Goal: Find specific page/section: Find specific page/section

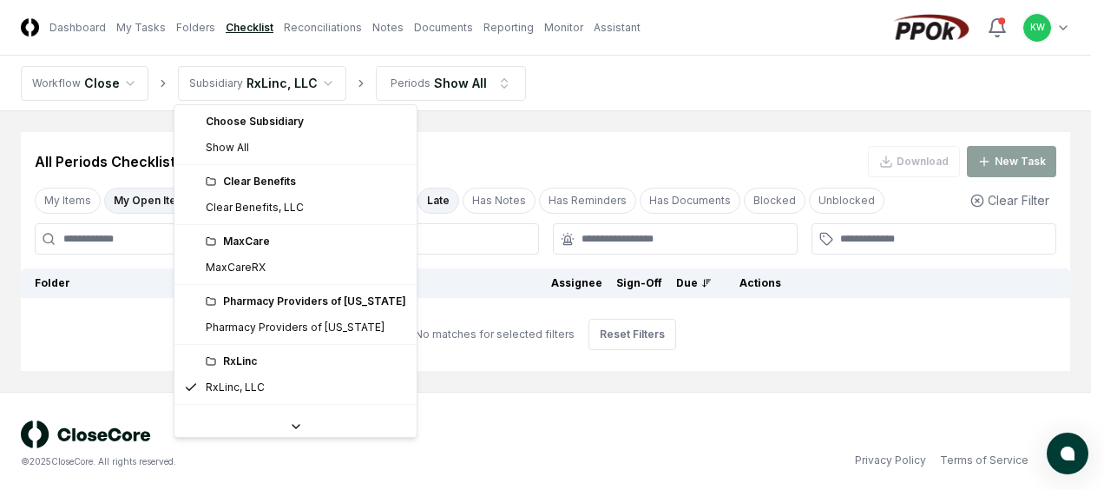
click at [319, 80] on html "CloseCore Dashboard My Tasks Folders Checklist Reconciliations Notes Documents …" at bounding box center [552, 248] width 1104 height 496
click at [363, 83] on html "CloseCore Dashboard My Tasks Folders Checklist Reconciliations Notes Documents …" at bounding box center [552, 248] width 1104 height 496
click at [316, 83] on html "CloseCore Dashboard My Tasks Folders Checklist Reconciliations Notes Documents …" at bounding box center [552, 248] width 1104 height 496
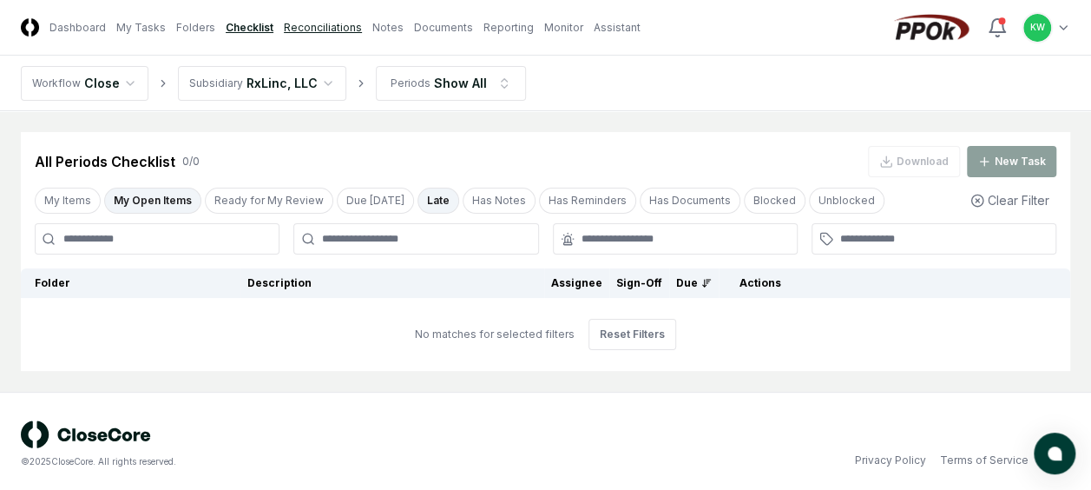
click at [320, 24] on link "Reconciliations" at bounding box center [323, 28] width 78 height 16
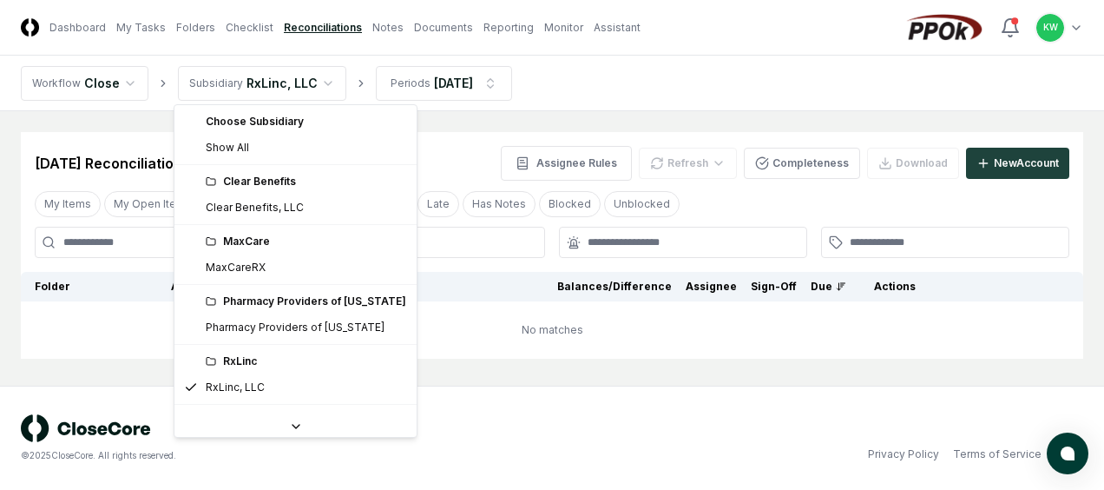
click at [316, 82] on html "CloseCore Dashboard My Tasks Folders Checklist Reconciliations Notes Documents …" at bounding box center [552, 245] width 1104 height 490
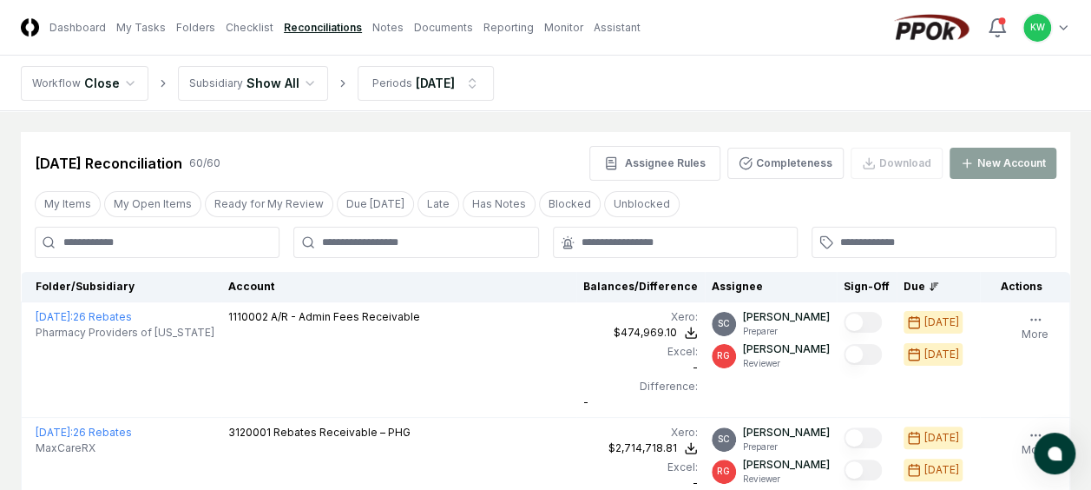
click at [585, 93] on nav "Workflow Close Subsidiary Show All Periods [DATE]" at bounding box center [545, 84] width 1091 height 56
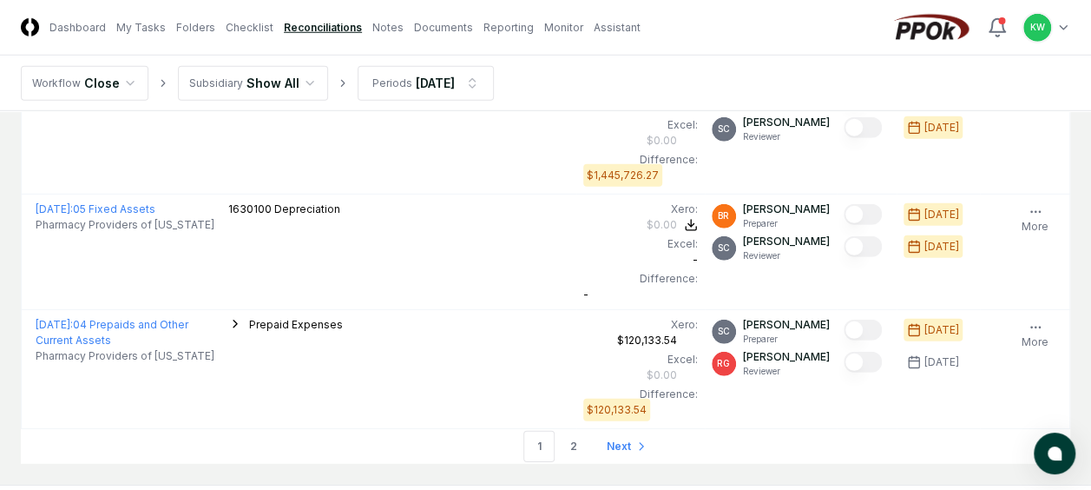
scroll to position [5765, 0]
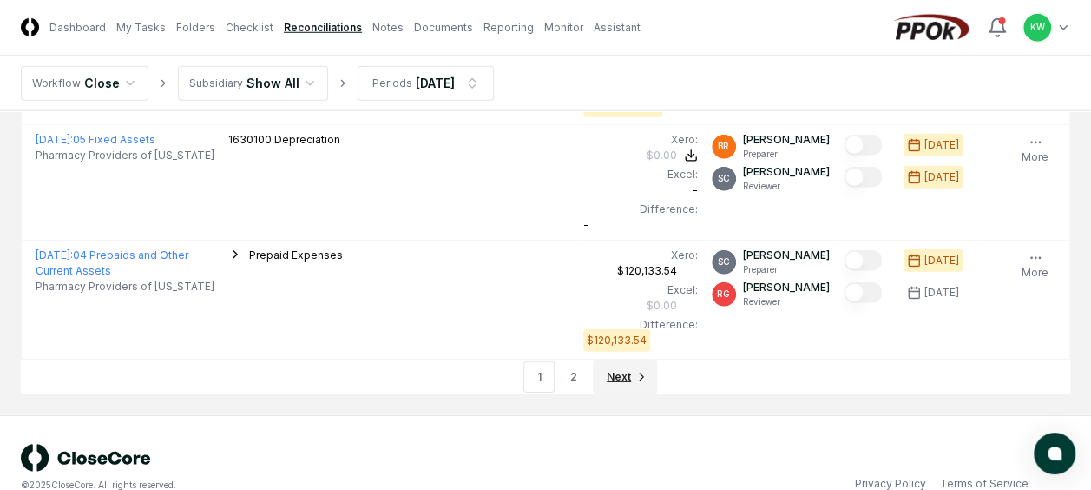
click at [618, 369] on span "Next" at bounding box center [619, 377] width 24 height 16
